Goal: Transaction & Acquisition: Purchase product/service

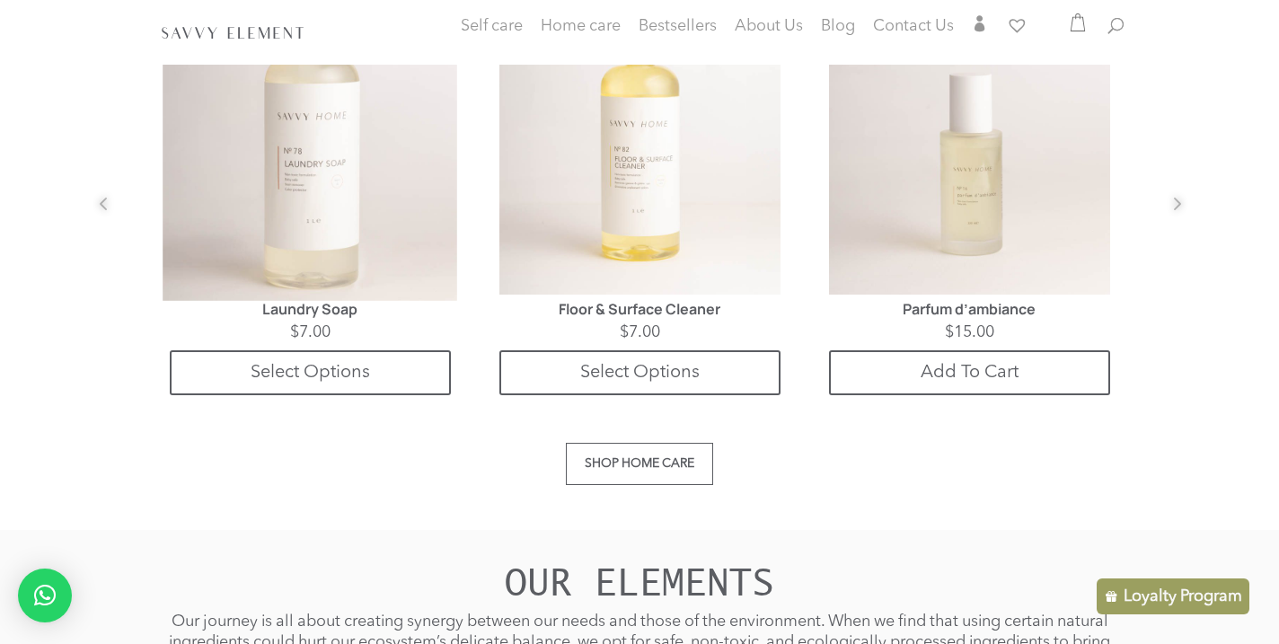
scroll to position [1886, 0]
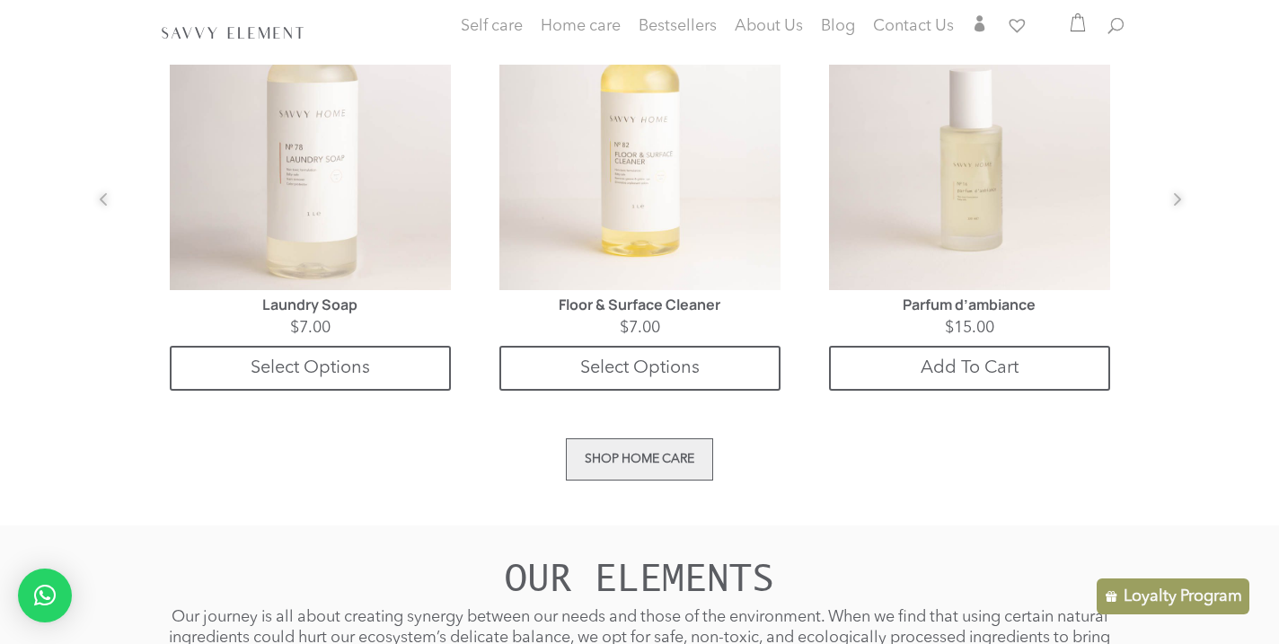
click at [630, 451] on link "Shop Home care" at bounding box center [639, 459] width 147 height 42
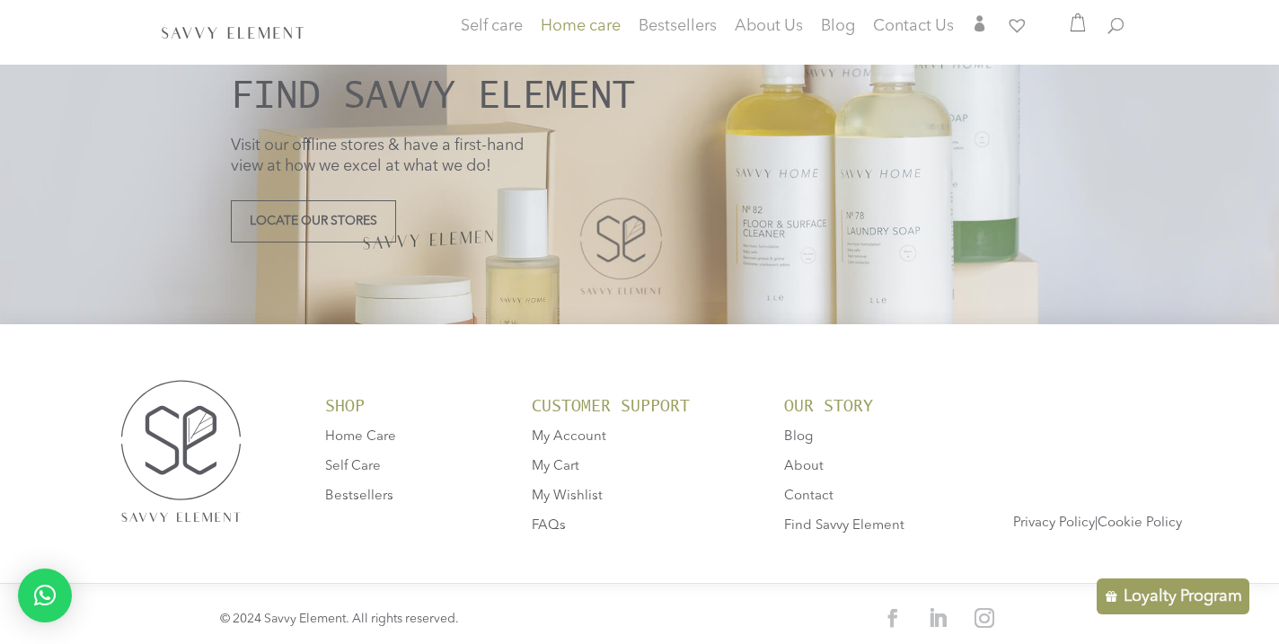
scroll to position [3276, 0]
click at [372, 431] on span "Home Care" at bounding box center [360, 437] width 71 height 13
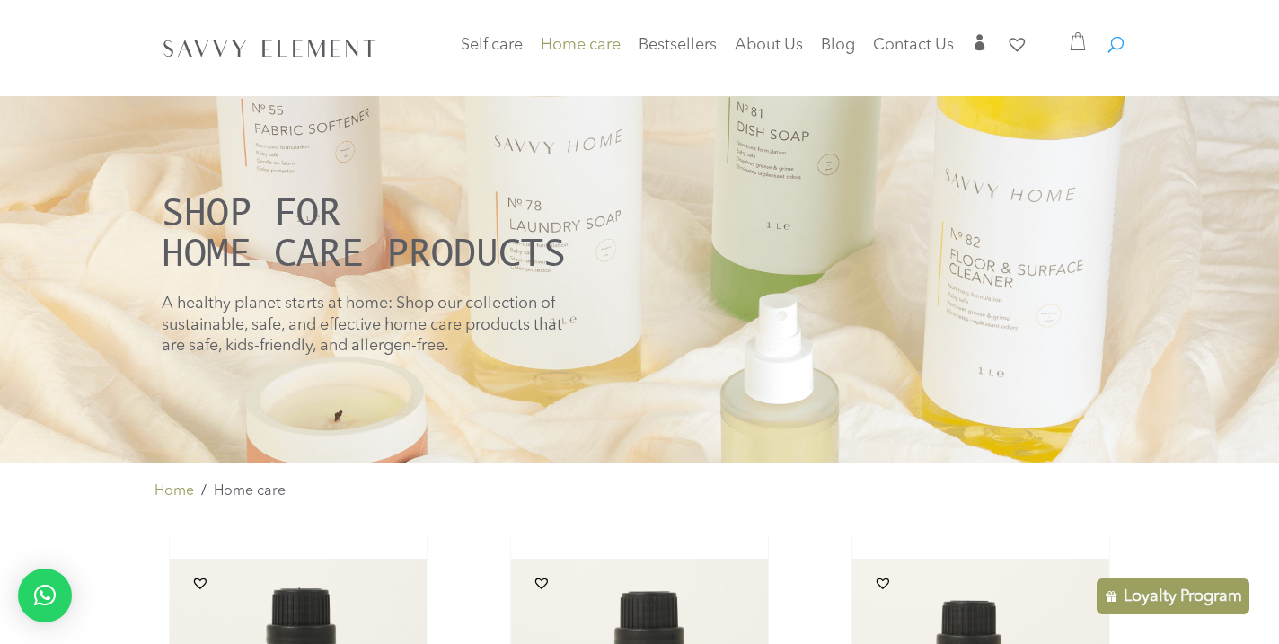
click at [1108, 36] on span at bounding box center [1108, 36] width 0 height 0
type input "*********"
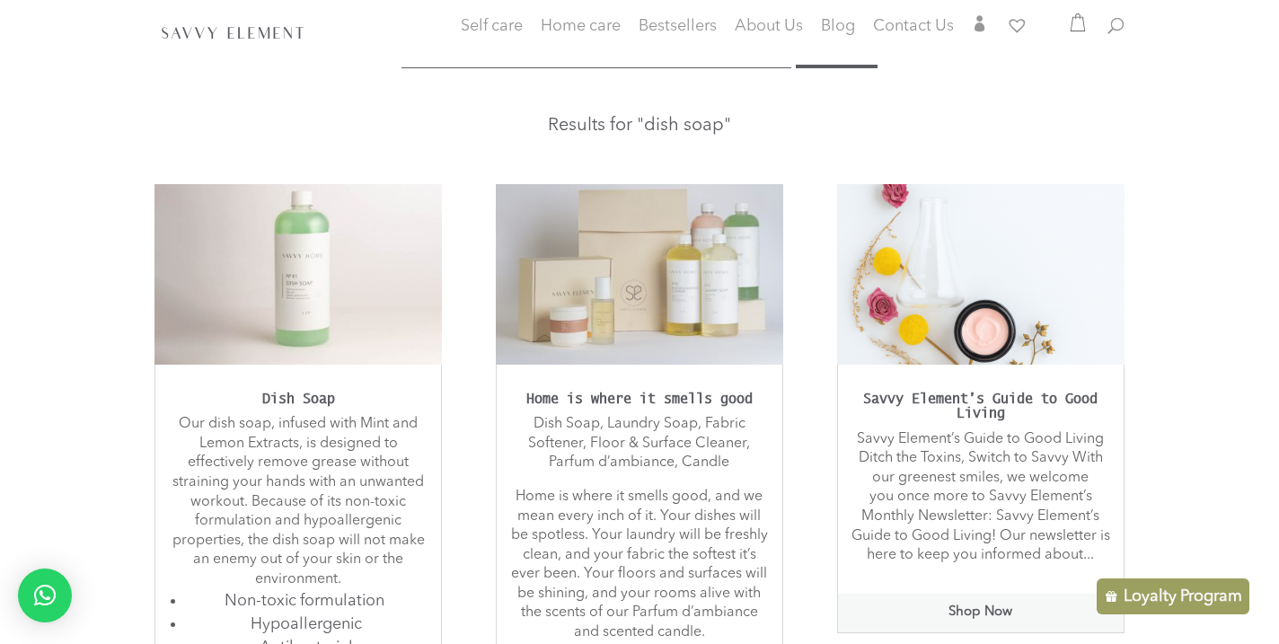
scroll to position [183, 0]
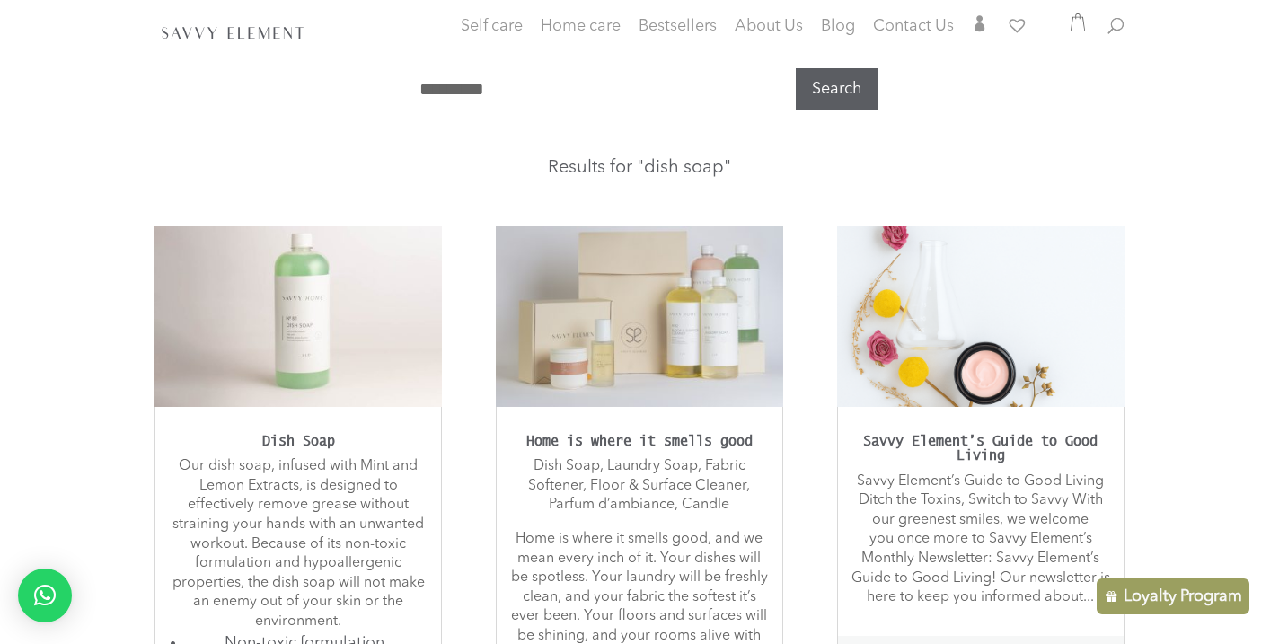
click at [286, 291] on img at bounding box center [297, 316] width 287 height 180
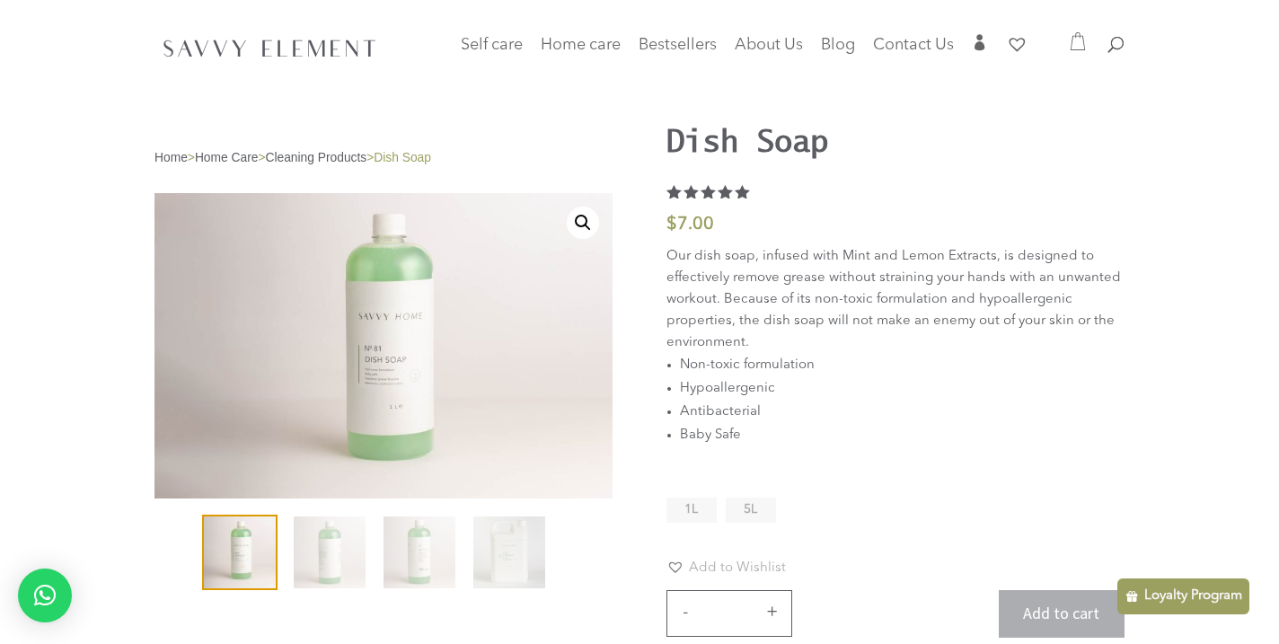
click at [679, 513] on li "1L" at bounding box center [691, 510] width 50 height 25
click at [1108, 36] on span at bounding box center [1108, 36] width 0 height 0
type input "*******"
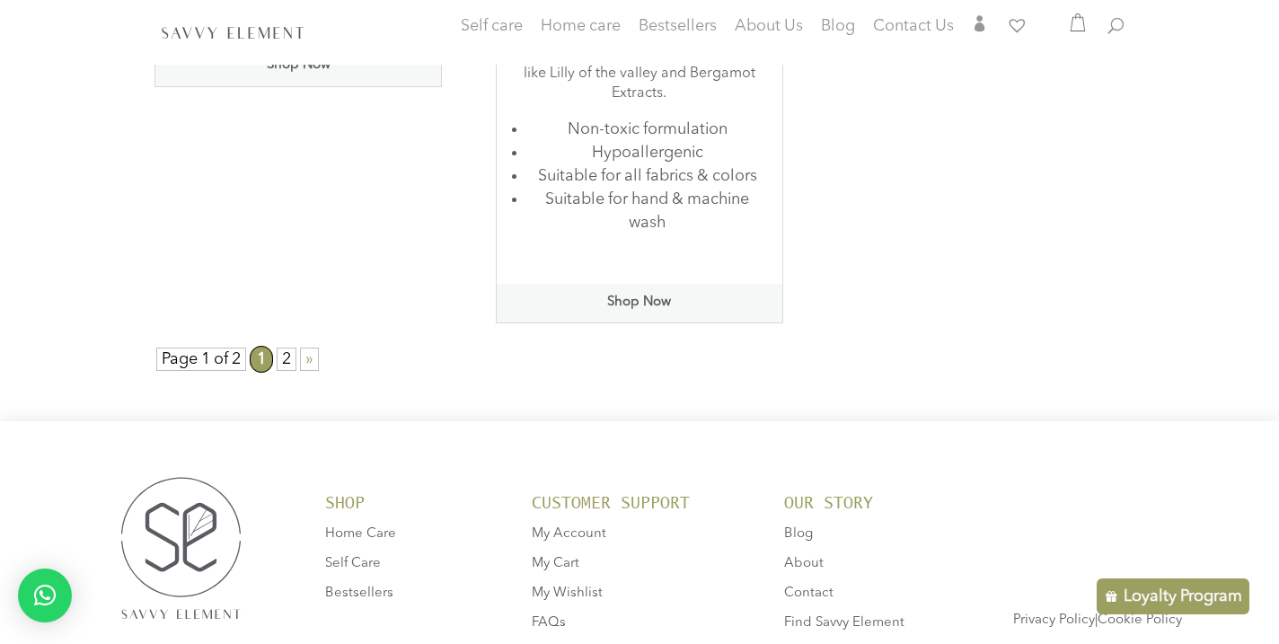
scroll to position [785, 0]
click at [288, 345] on link "2" at bounding box center [288, 358] width 23 height 27
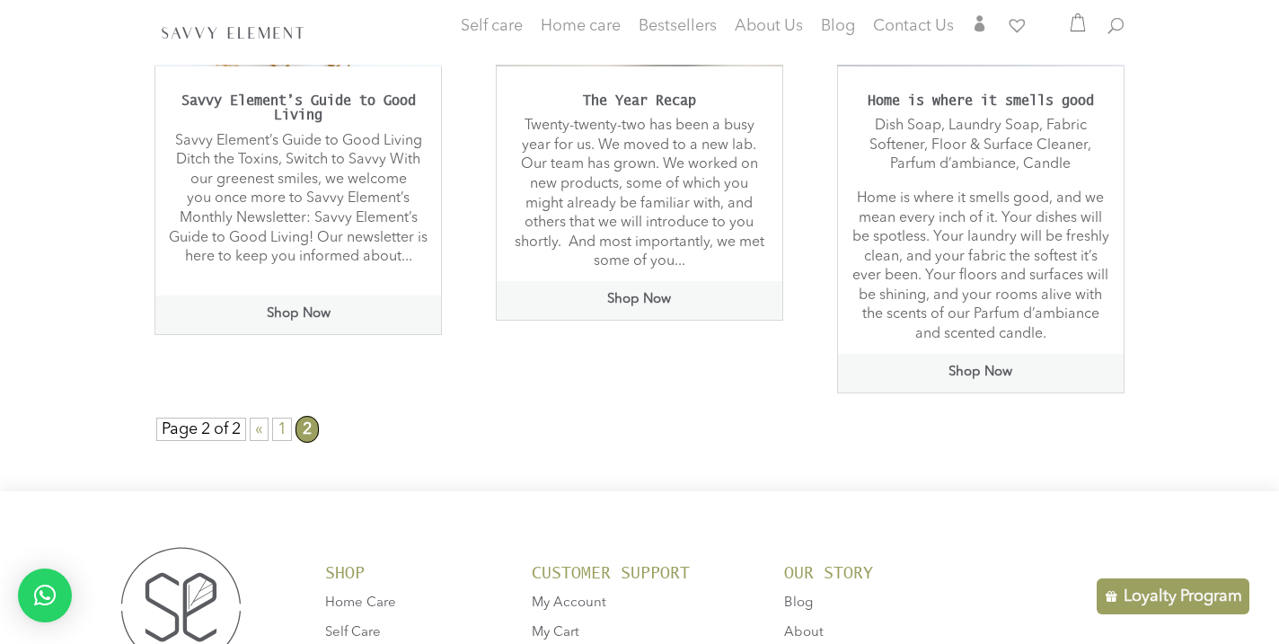
scroll to position [527, 0]
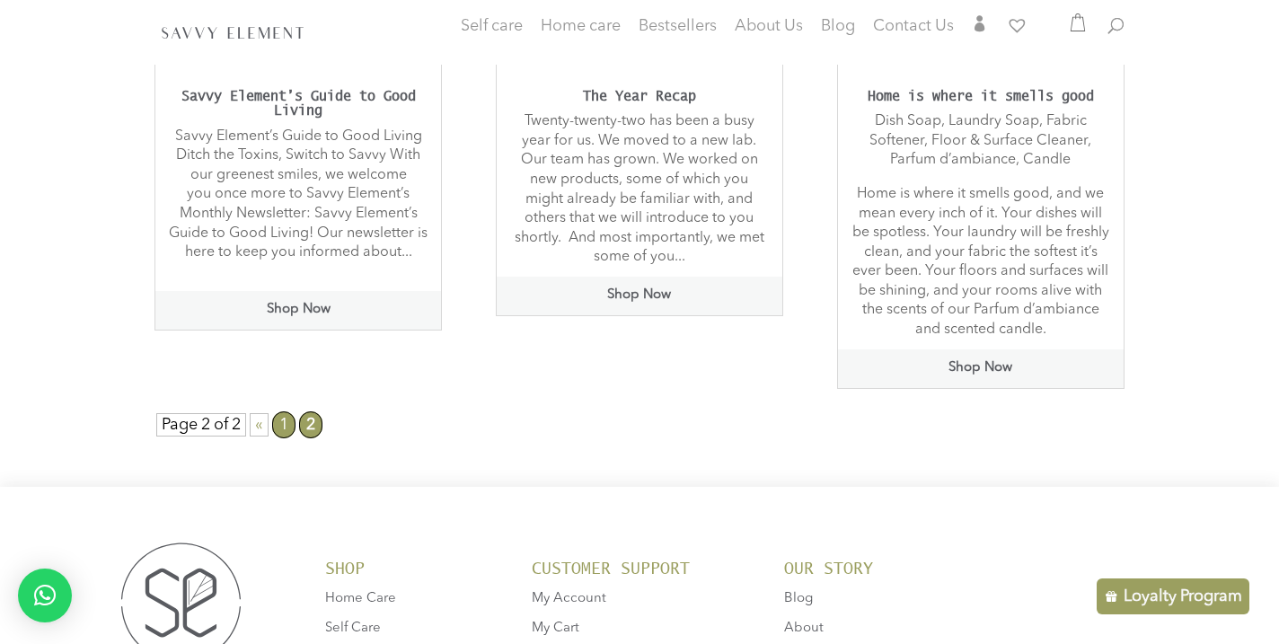
click at [280, 422] on link "1" at bounding box center [283, 424] width 23 height 27
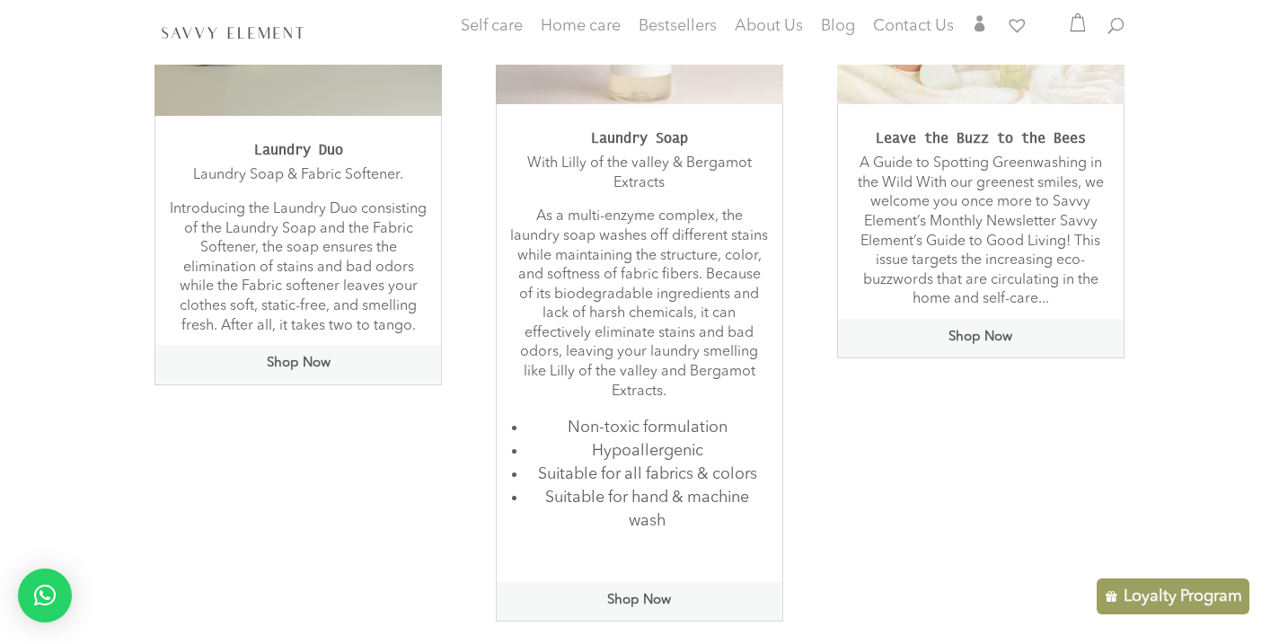
scroll to position [505, 0]
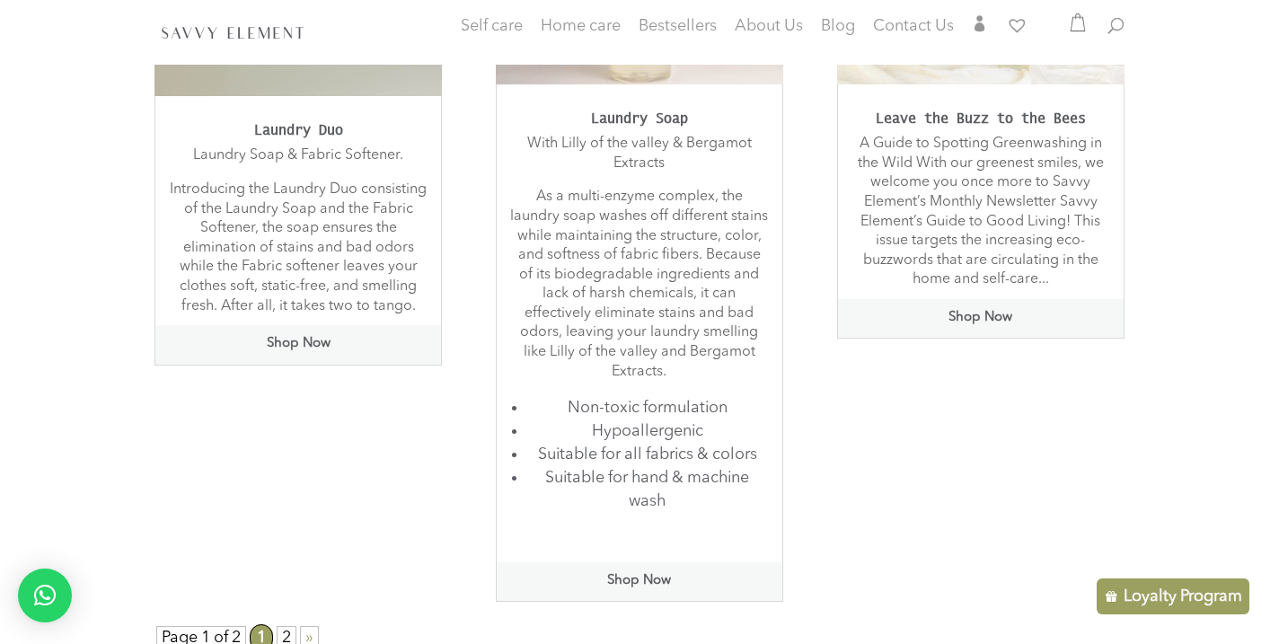
click at [626, 562] on link "Shop Now" at bounding box center [640, 582] width 286 height 40
